Goal: Task Accomplishment & Management: Manage account settings

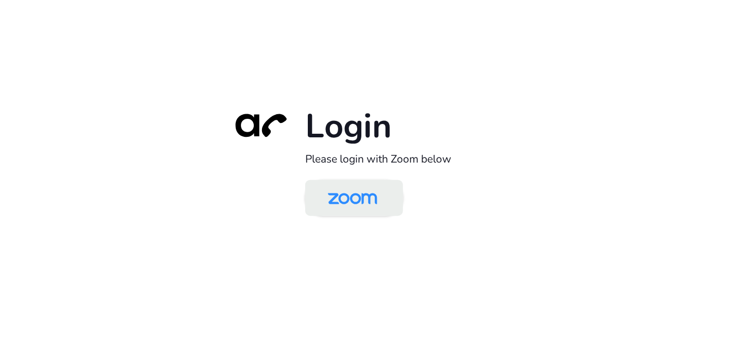
click at [339, 197] on img at bounding box center [352, 198] width 71 height 33
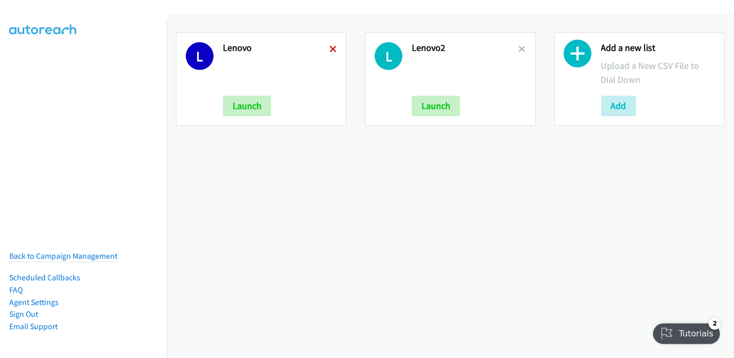
click at [331, 50] on icon at bounding box center [332, 49] width 7 height 7
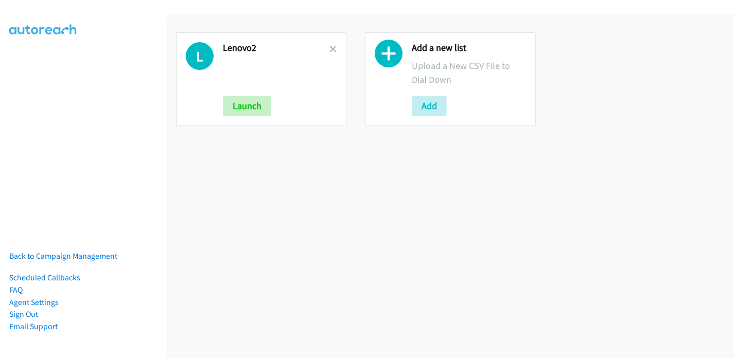
click at [331, 50] on icon at bounding box center [332, 49] width 7 height 7
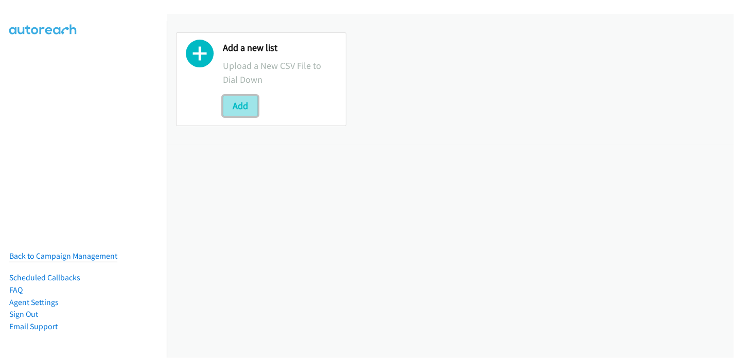
click at [236, 106] on button "Add" at bounding box center [240, 106] width 35 height 21
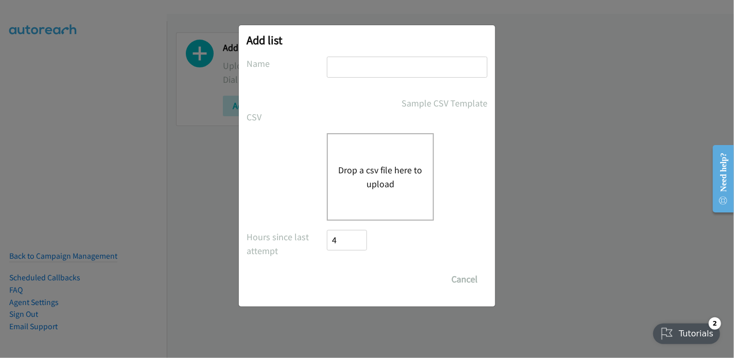
click at [348, 69] on input "text" at bounding box center [407, 67] width 160 height 21
type input "Lenovo"
click at [388, 175] on button "Drop a csv file here to upload" at bounding box center [380, 177] width 84 height 28
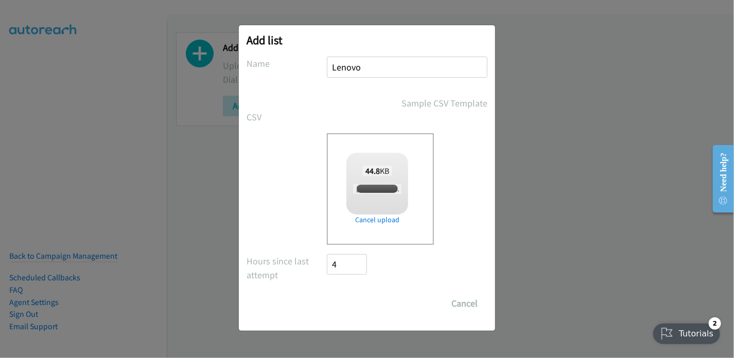
checkbox input "true"
click at [354, 298] on input "Save List" at bounding box center [354, 303] width 54 height 21
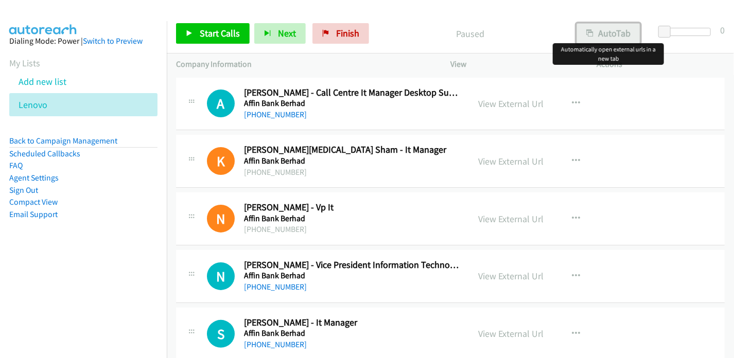
click at [621, 32] on button "AutoTab" at bounding box center [608, 33] width 64 height 21
